Goal: Task Accomplishment & Management: Use online tool/utility

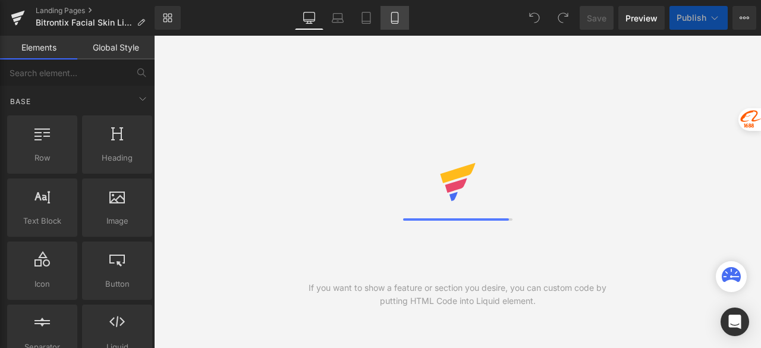
click at [395, 18] on icon at bounding box center [395, 18] width 12 height 12
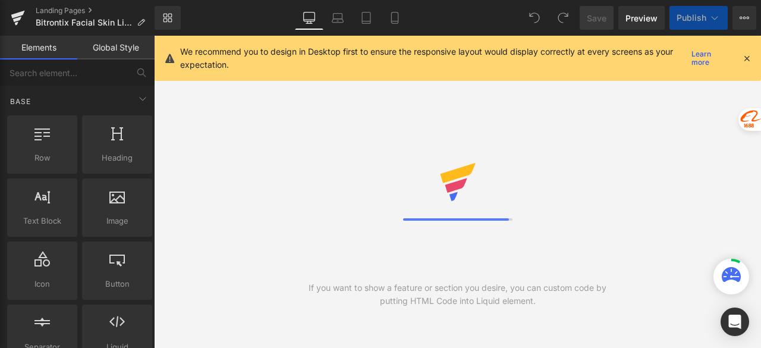
click at [749, 57] on icon at bounding box center [747, 58] width 11 height 11
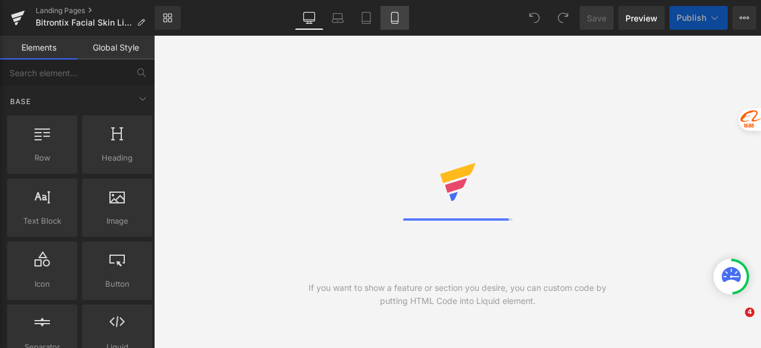
click at [394, 17] on icon at bounding box center [395, 18] width 12 height 12
click at [397, 18] on icon at bounding box center [395, 18] width 12 height 12
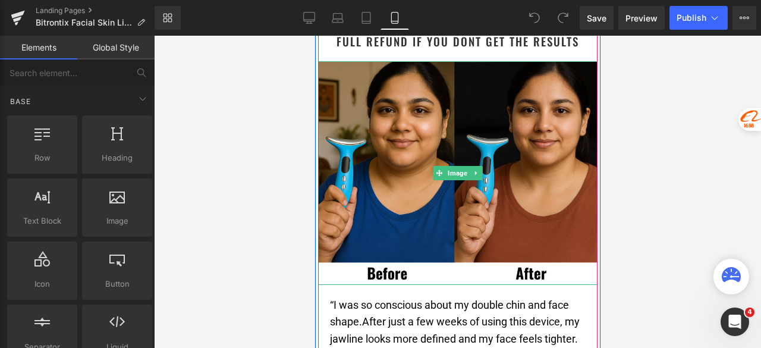
scroll to position [2082, 0]
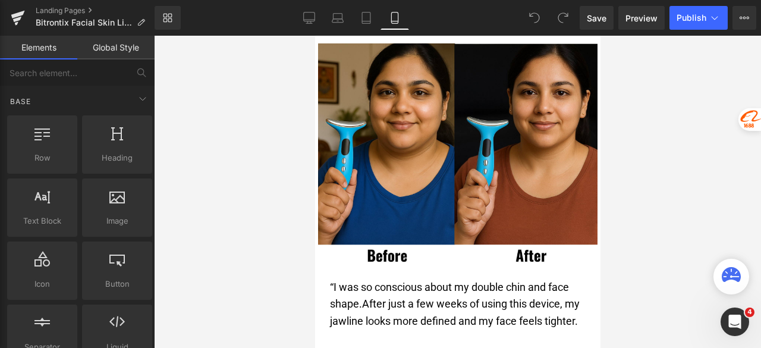
click at [660, 171] on div at bounding box center [457, 192] width 607 height 312
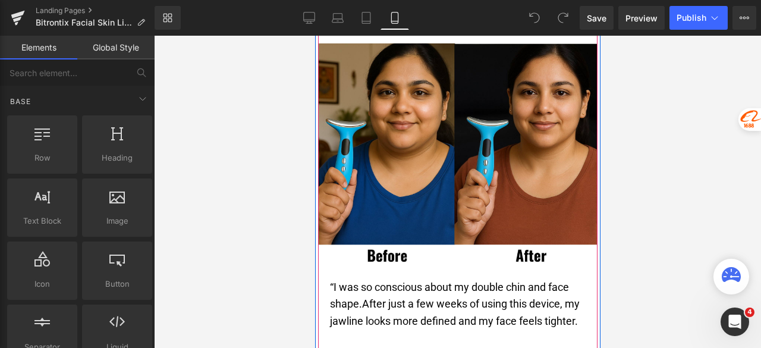
scroll to position [2022, 0]
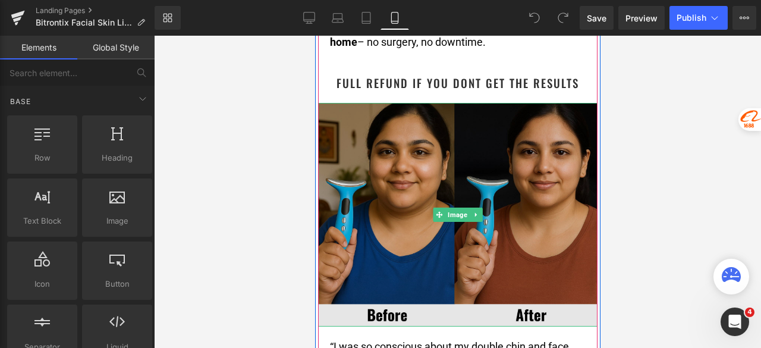
click at [473, 173] on img at bounding box center [458, 215] width 280 height 224
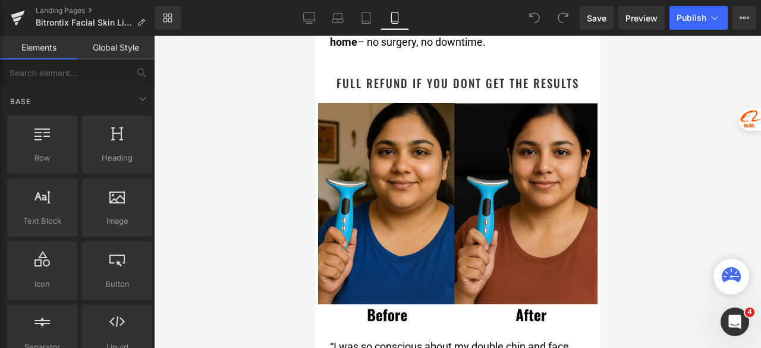
click at [661, 177] on div at bounding box center [457, 192] width 607 height 312
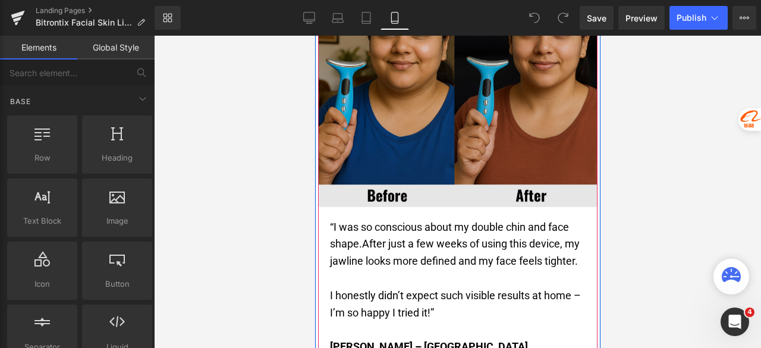
scroll to position [2141, 0]
click at [451, 148] on img at bounding box center [458, 96] width 280 height 224
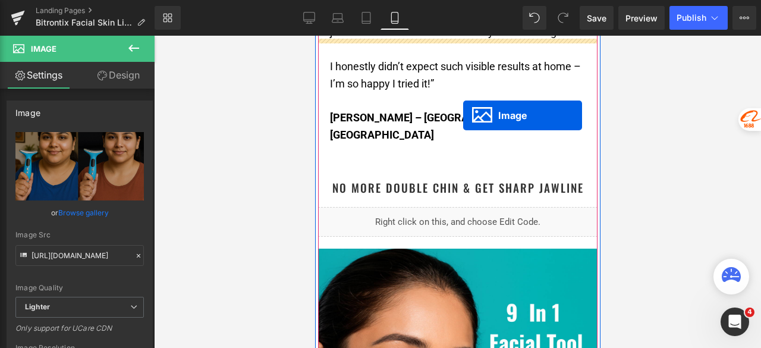
scroll to position [2185, 0]
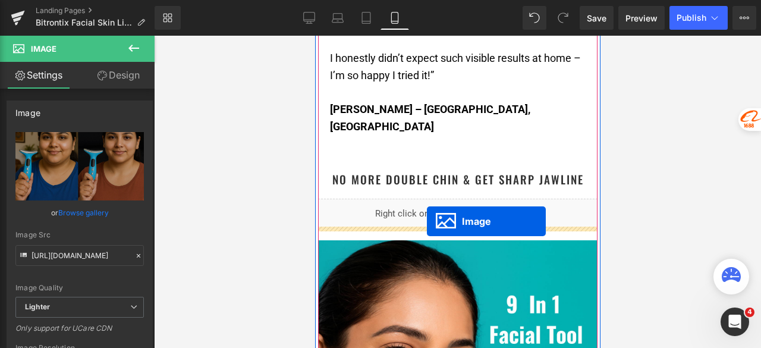
drag, startPoint x: 440, startPoint y: 112, endPoint x: 426, endPoint y: 221, distance: 109.8
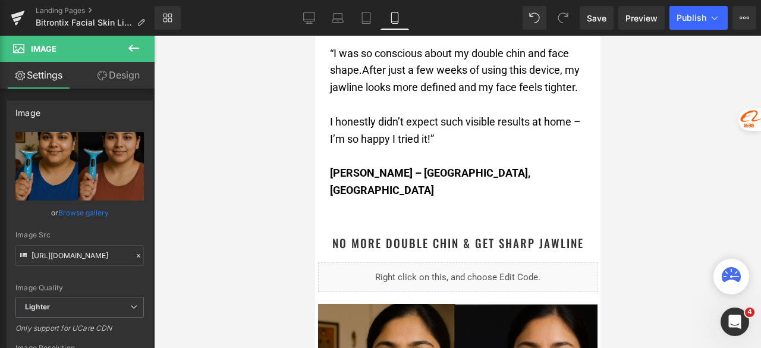
scroll to position [2263, 0]
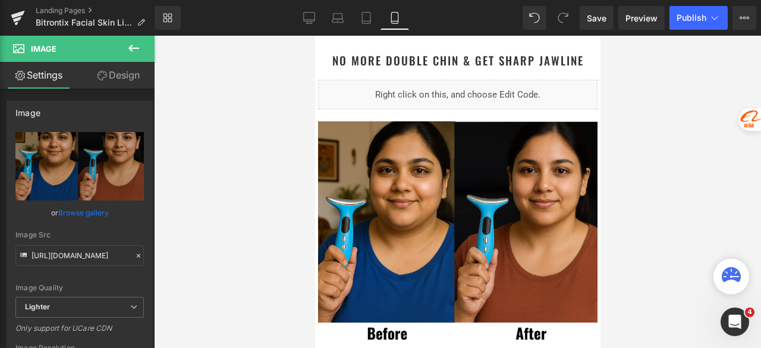
click at [475, 93] on div "Liquid" at bounding box center [458, 95] width 280 height 30
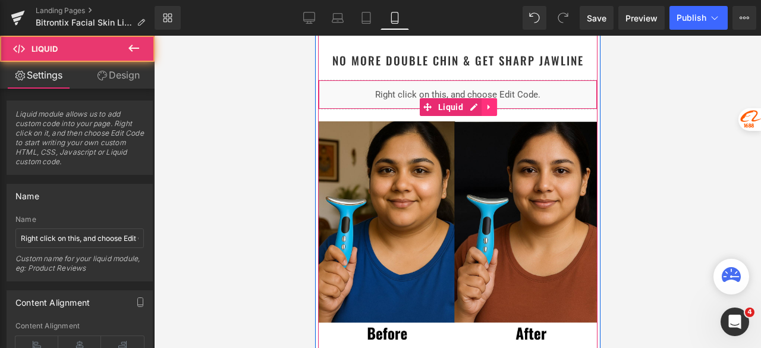
click at [485, 103] on icon at bounding box center [489, 107] width 8 height 9
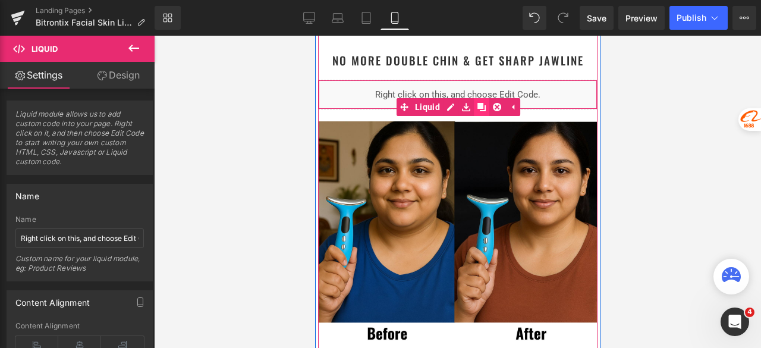
click at [477, 103] on icon at bounding box center [481, 107] width 8 height 8
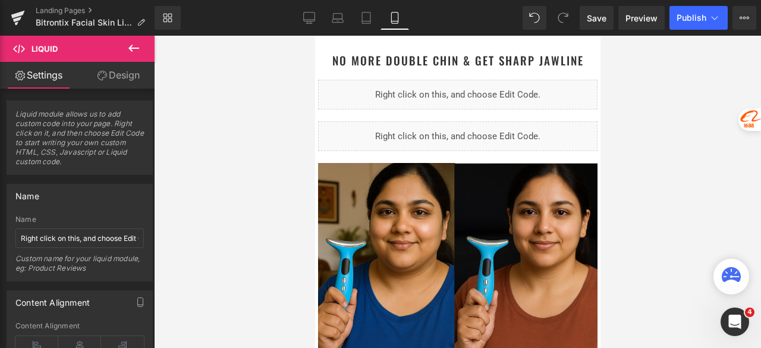
click at [651, 99] on div at bounding box center [457, 192] width 607 height 312
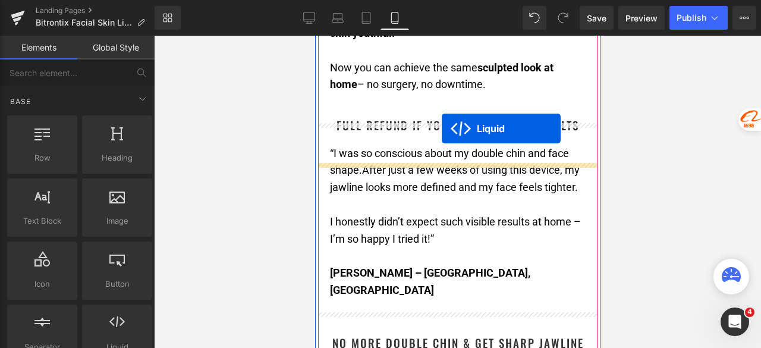
scroll to position [1965, 0]
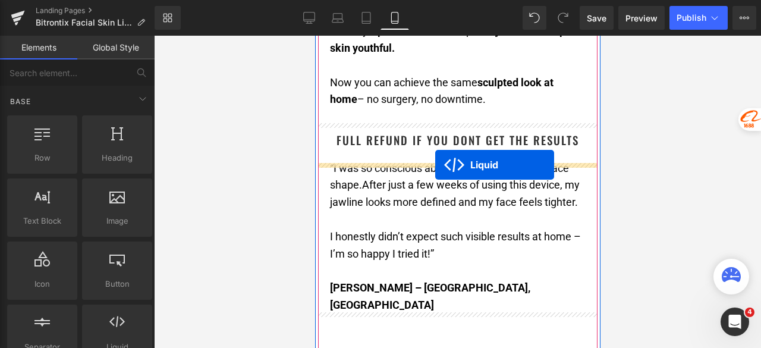
drag, startPoint x: 428, startPoint y: 103, endPoint x: 435, endPoint y: 165, distance: 62.2
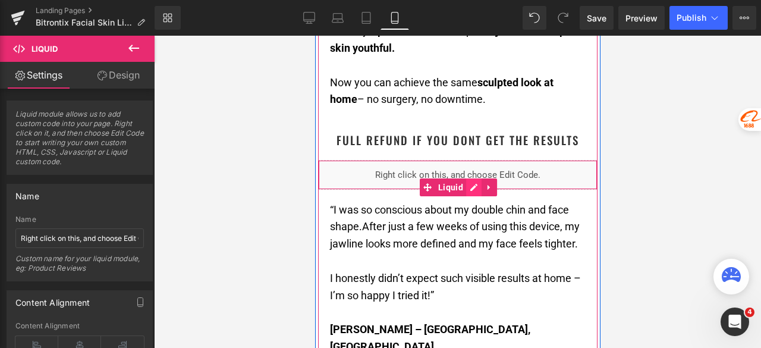
click at [465, 190] on div "Liquid" at bounding box center [458, 175] width 280 height 30
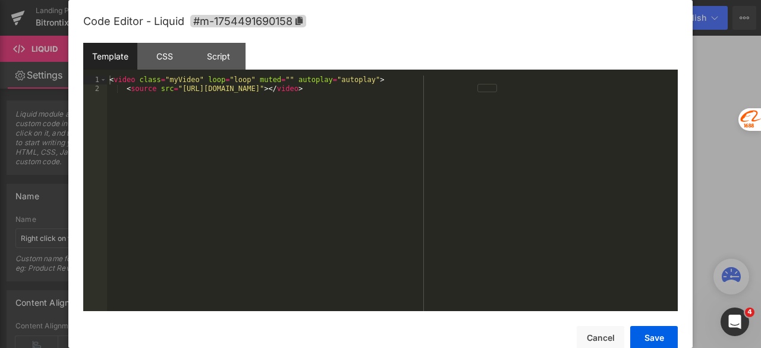
click at [432, 159] on div "< video class = "myVideo" loop = "loop" muted = "" autoplay = "autoplay" > < so…" at bounding box center [392, 202] width 571 height 253
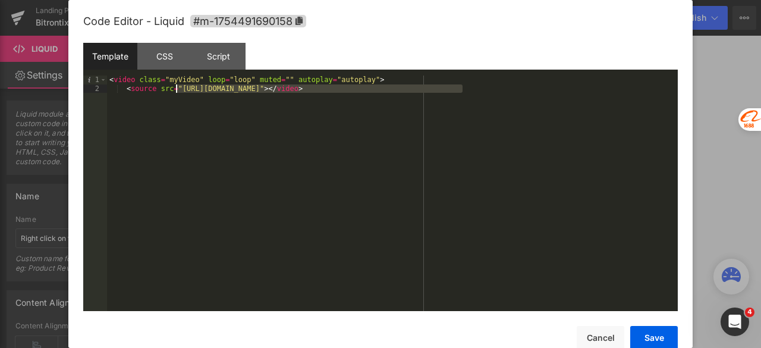
drag, startPoint x: 463, startPoint y: 89, endPoint x: 177, endPoint y: 92, distance: 286.1
click at [177, 92] on div "< video class = "myVideo" loop = "loop" muted = "" autoplay = "autoplay" > < so…" at bounding box center [392, 202] width 571 height 253
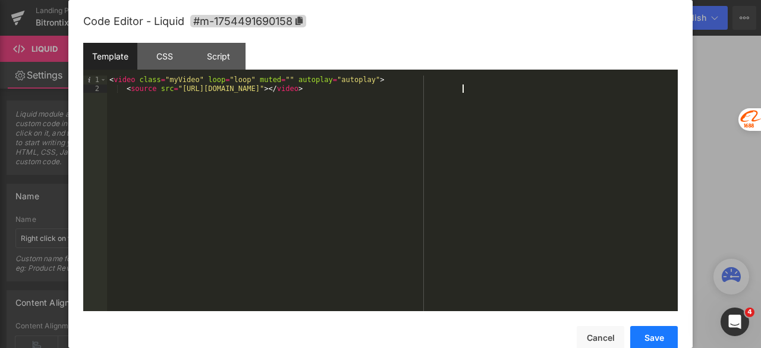
click at [657, 338] on button "Save" at bounding box center [655, 338] width 48 height 24
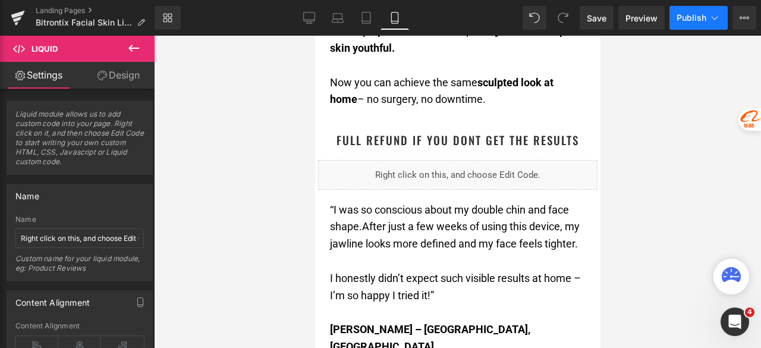
click at [688, 18] on span "Publish" at bounding box center [692, 18] width 30 height 10
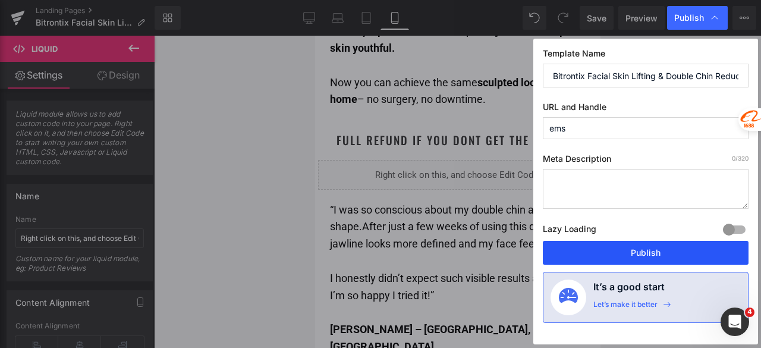
click at [638, 249] on button "Publish" at bounding box center [646, 253] width 206 height 24
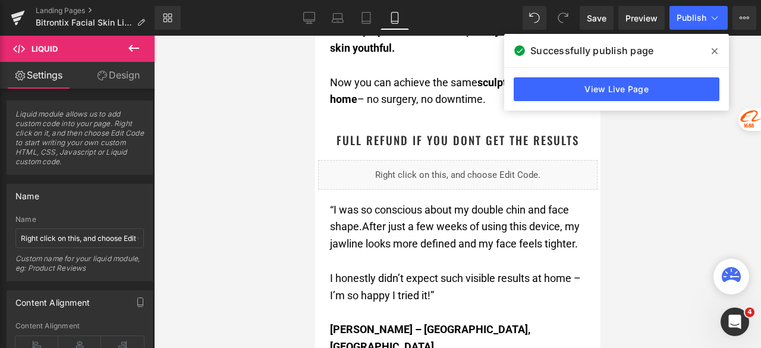
click at [713, 49] on icon at bounding box center [715, 51] width 6 height 6
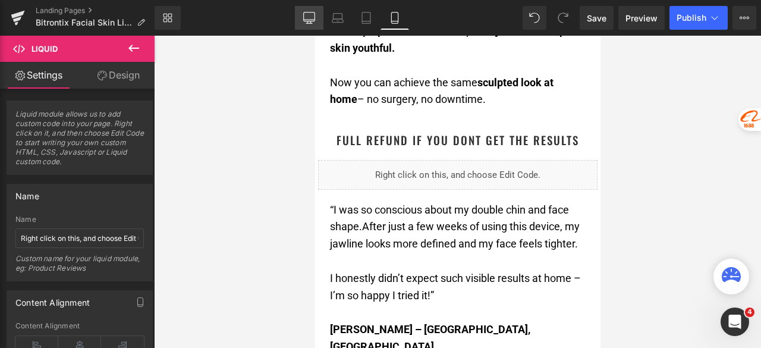
click at [303, 24] on link "Desktop" at bounding box center [309, 18] width 29 height 24
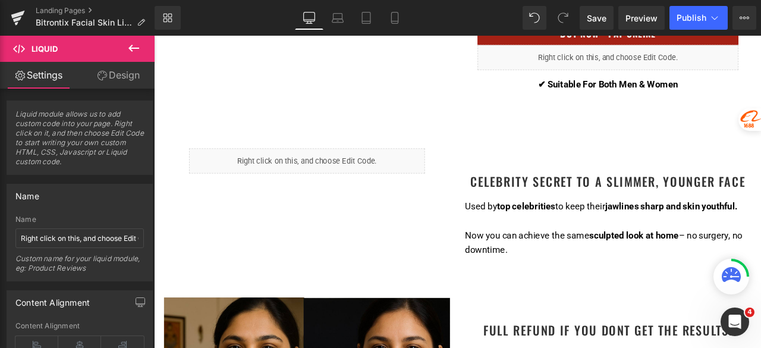
scroll to position [892, 0]
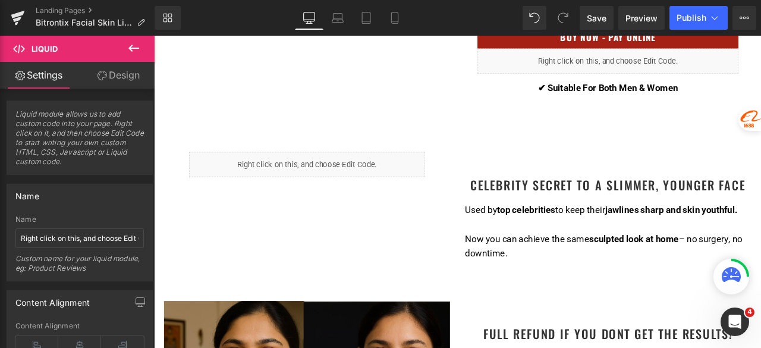
click at [348, 185] on div "Liquid" at bounding box center [336, 189] width 280 height 30
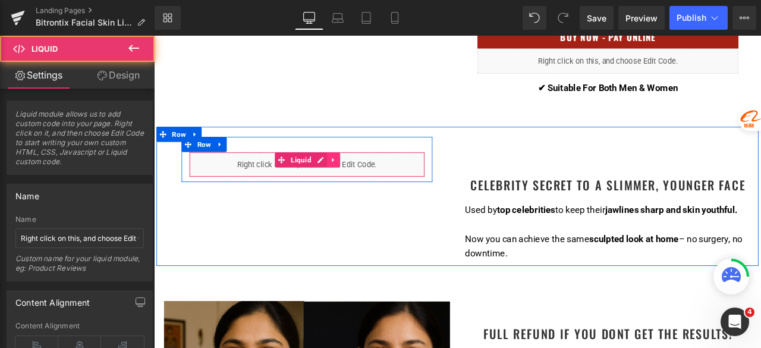
click at [365, 182] on icon at bounding box center [367, 183] width 8 height 9
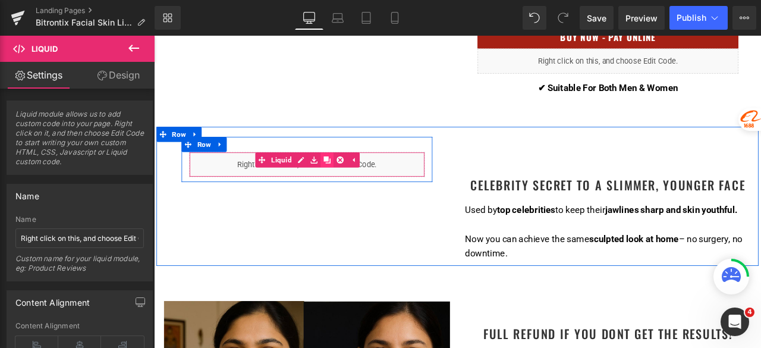
click at [355, 180] on icon at bounding box center [359, 183] width 8 height 8
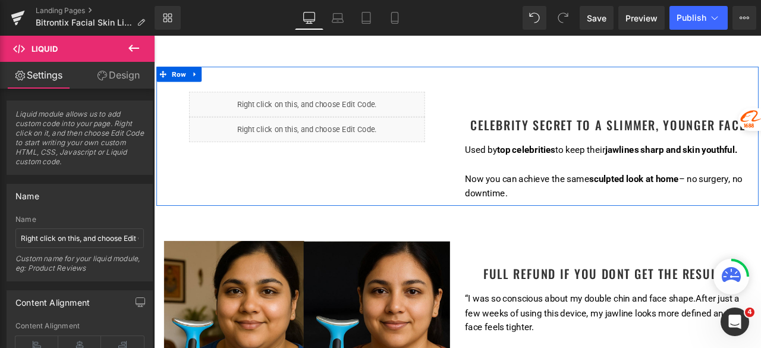
scroll to position [1011, 0]
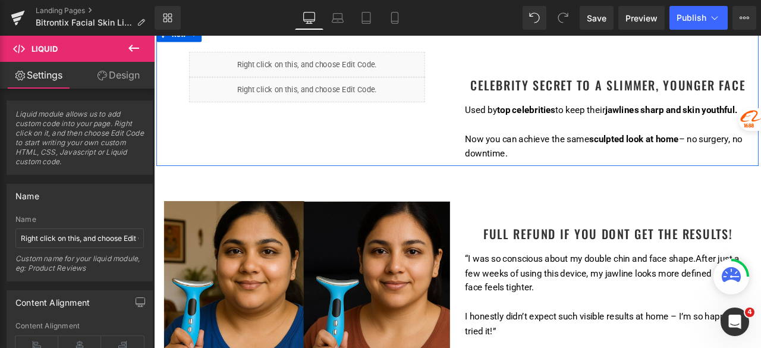
click at [310, 147] on div "Liquid Liquid Row Celebrity Secret to a Slimmer, Younger Face Heading Used by t…" at bounding box center [514, 107] width 714 height 164
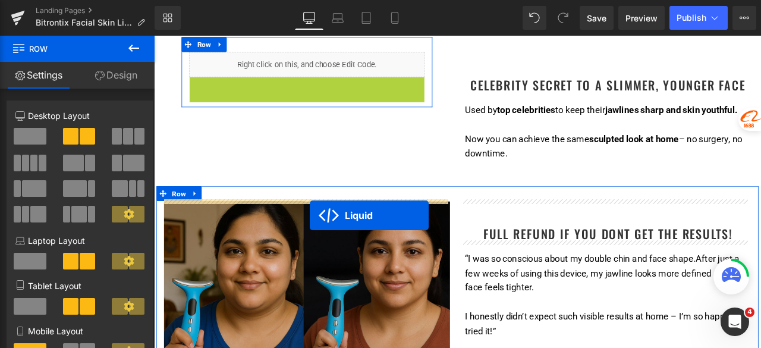
drag, startPoint x: 321, startPoint y: 92, endPoint x: 338, endPoint y: 248, distance: 156.9
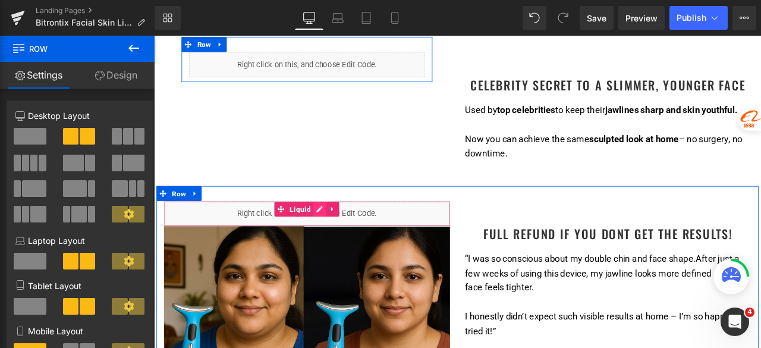
click at [347, 243] on div "Liquid" at bounding box center [335, 246] width 339 height 30
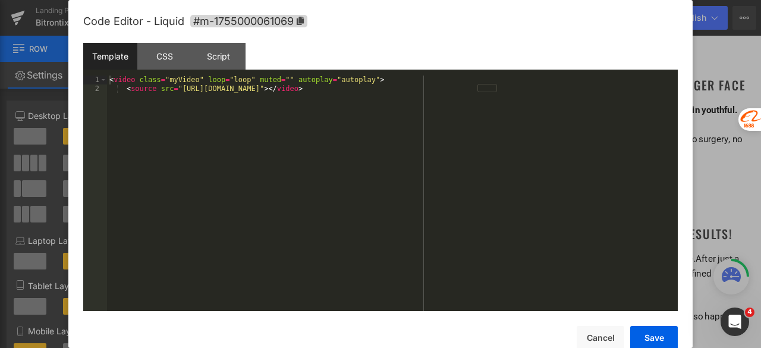
click at [428, 129] on div "< video class = "myVideo" loop = "loop" muted = "" autoplay = "autoplay" > < so…" at bounding box center [392, 202] width 571 height 253
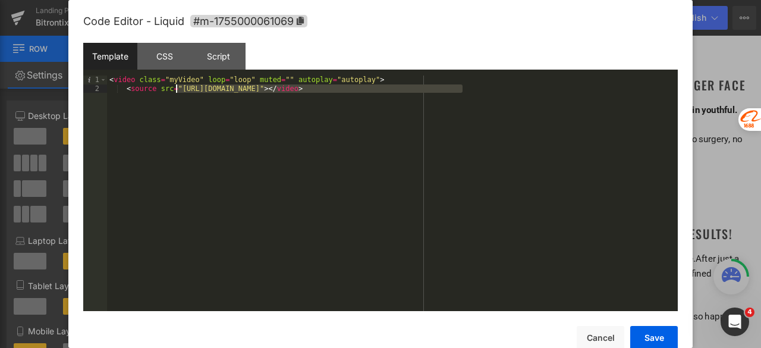
drag, startPoint x: 463, startPoint y: 89, endPoint x: 177, endPoint y: 87, distance: 285.5
click at [177, 87] on div "< video class = "myVideo" loop = "loop" muted = "" autoplay = "autoplay" > < so…" at bounding box center [392, 202] width 571 height 253
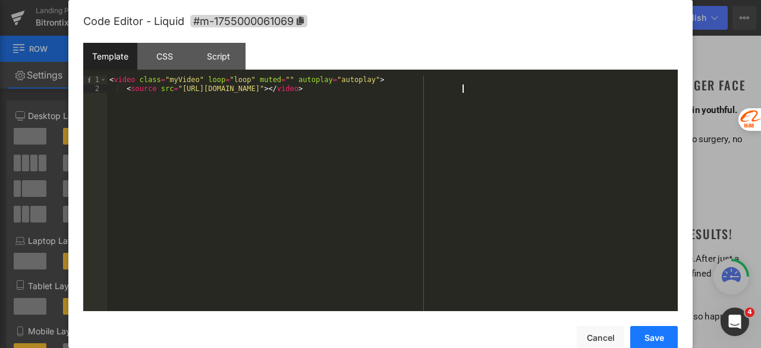
click at [646, 336] on button "Save" at bounding box center [655, 338] width 48 height 24
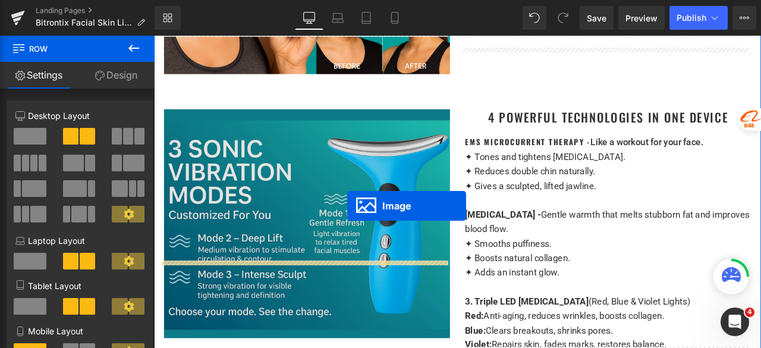
scroll to position [1987, 0]
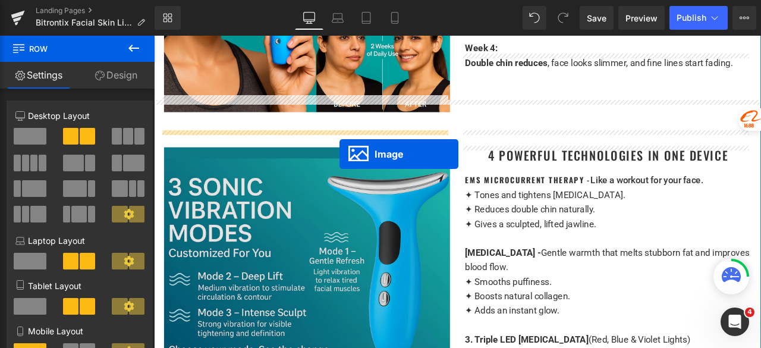
drag, startPoint x: 324, startPoint y: 216, endPoint x: 374, endPoint y: 175, distance: 64.7
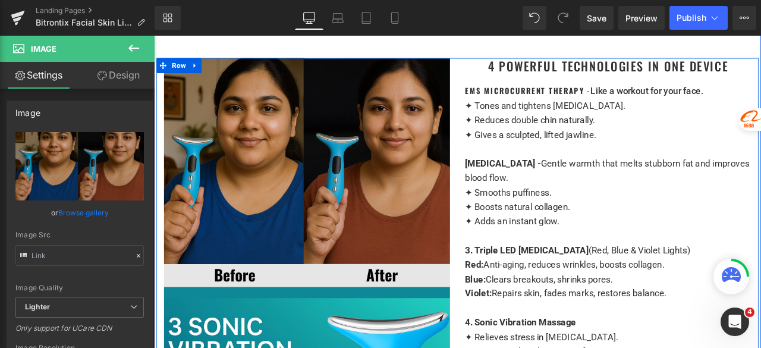
scroll to position [2106, 0]
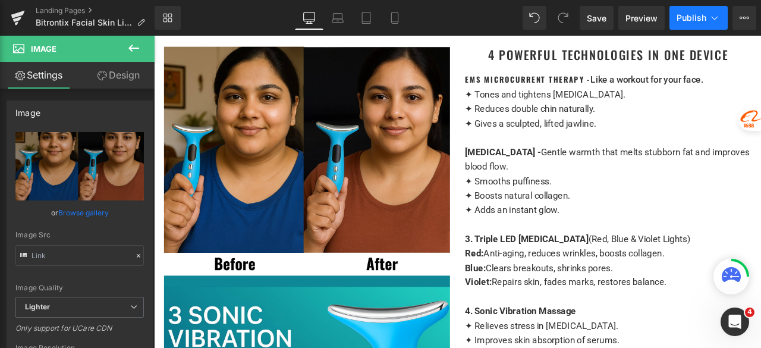
click at [686, 13] on span "Publish" at bounding box center [692, 18] width 30 height 10
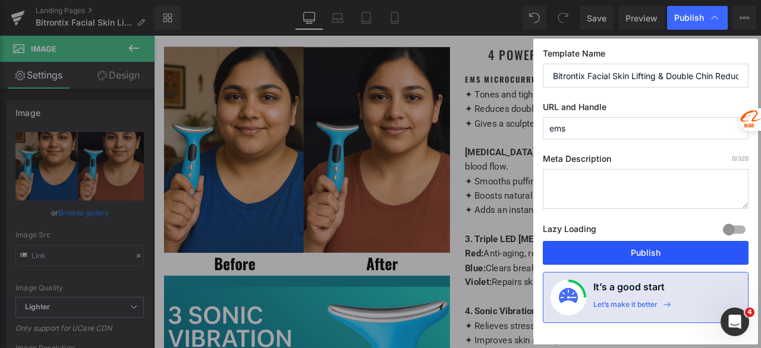
drag, startPoint x: 633, startPoint y: 255, endPoint x: 572, endPoint y: 259, distance: 62.0
click at [633, 255] on button "Publish" at bounding box center [646, 253] width 206 height 24
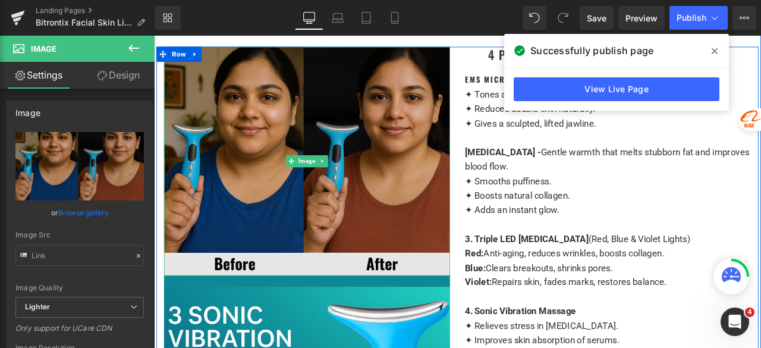
click at [352, 180] on img at bounding box center [335, 184] width 339 height 271
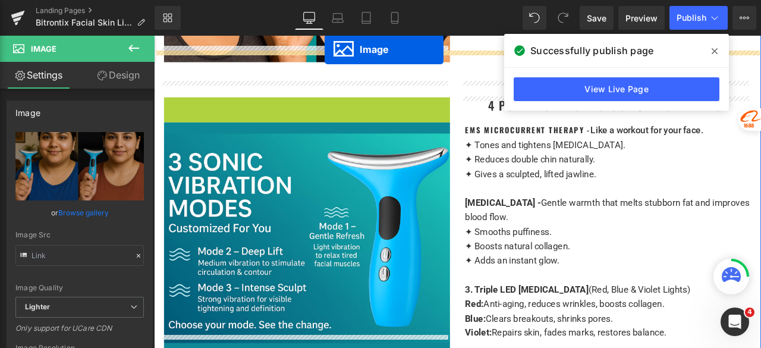
scroll to position [2054, 0]
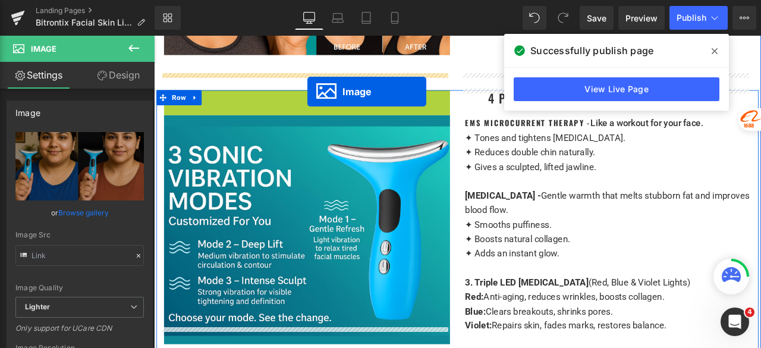
drag, startPoint x: 327, startPoint y: 165, endPoint x: 336, endPoint y: 102, distance: 64.3
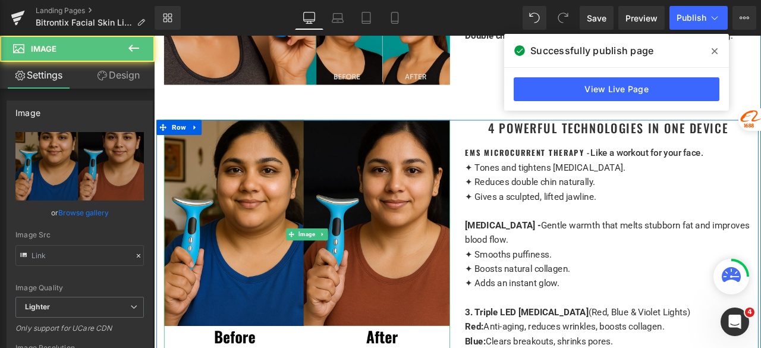
scroll to position [1995, 0]
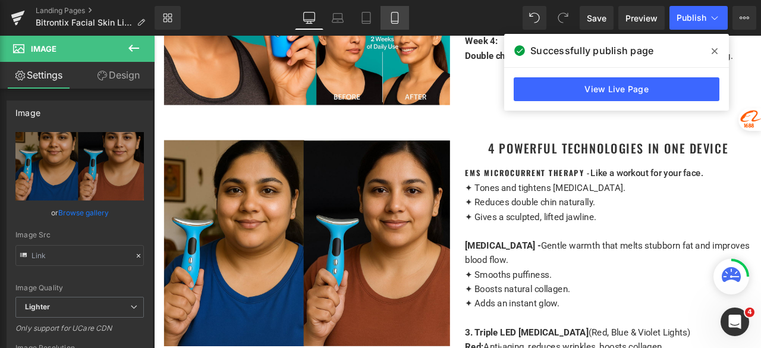
click at [403, 16] on link "Mobile" at bounding box center [395, 18] width 29 height 24
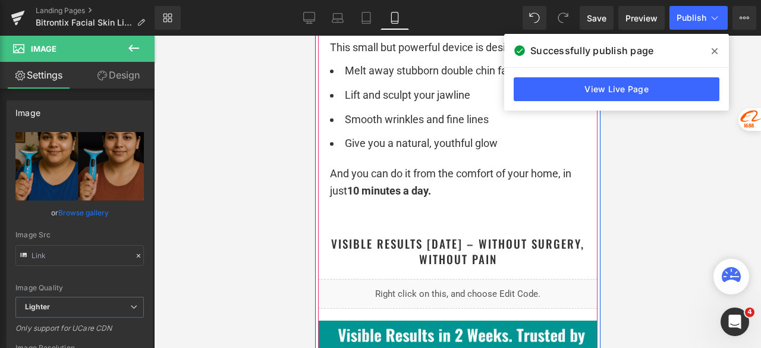
scroll to position [3271, 0]
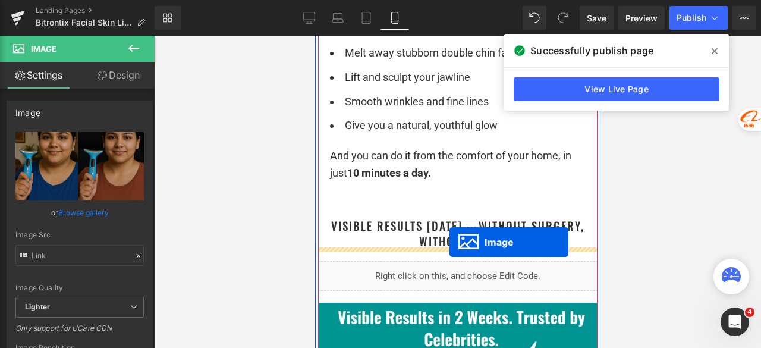
drag, startPoint x: 446, startPoint y: 276, endPoint x: 449, endPoint y: 242, distance: 34.0
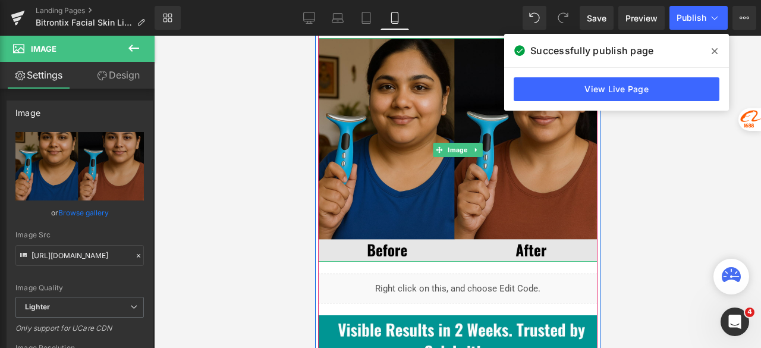
scroll to position [3468, 0]
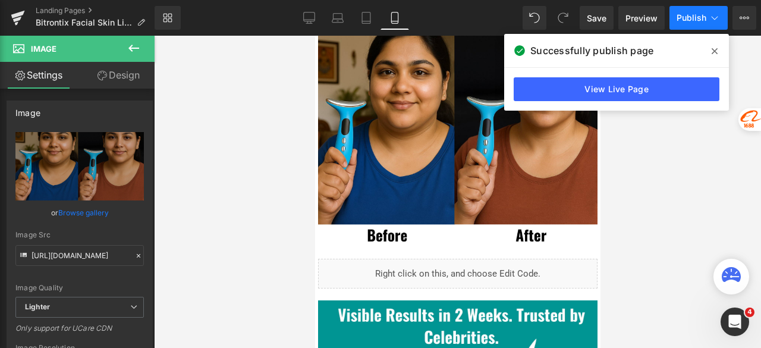
click at [685, 16] on span "Publish" at bounding box center [692, 18] width 30 height 10
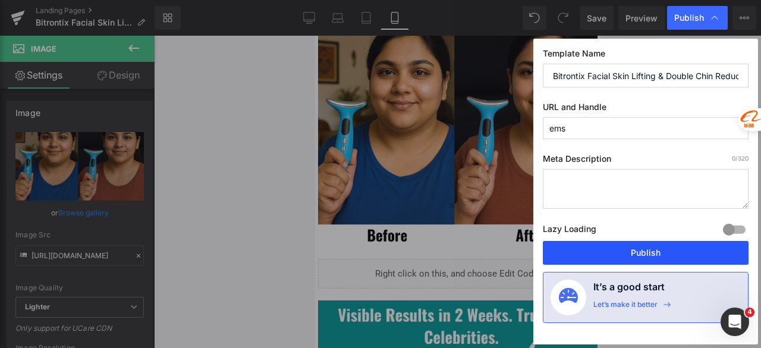
click at [635, 249] on button "Publish" at bounding box center [646, 253] width 206 height 24
